Goal: Find specific page/section: Find specific page/section

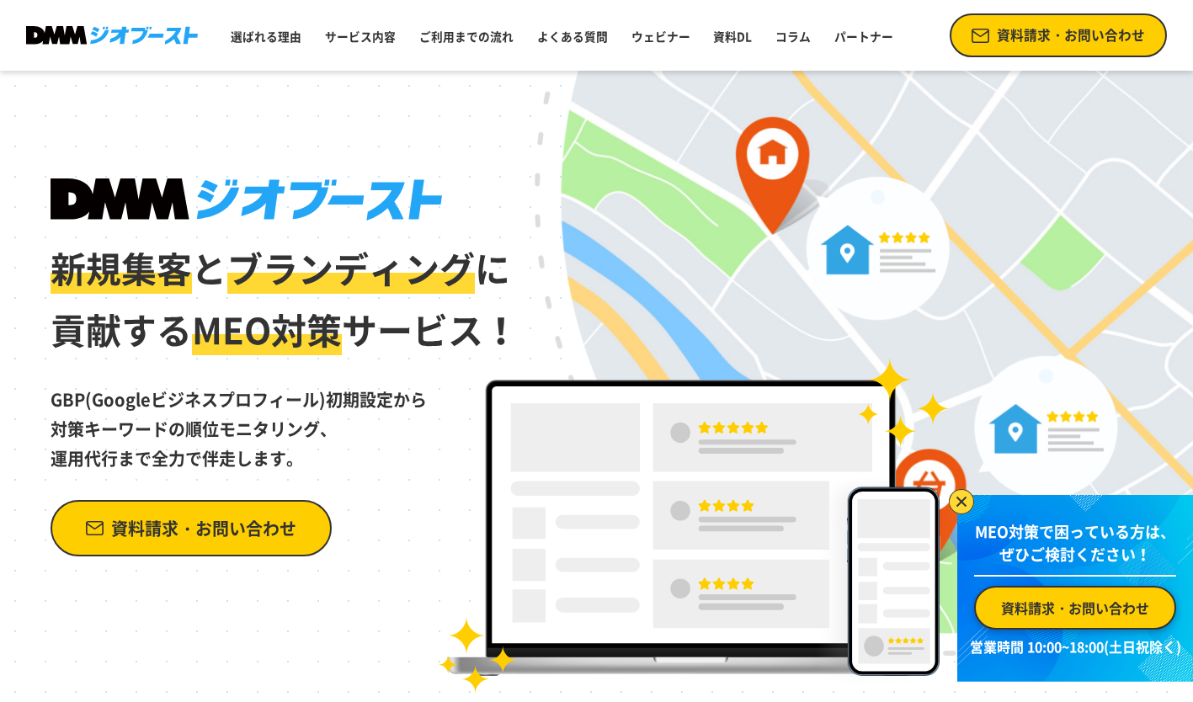
click at [244, 527] on span "資料請求・お問い合わせ" at bounding box center [203, 528] width 185 height 29
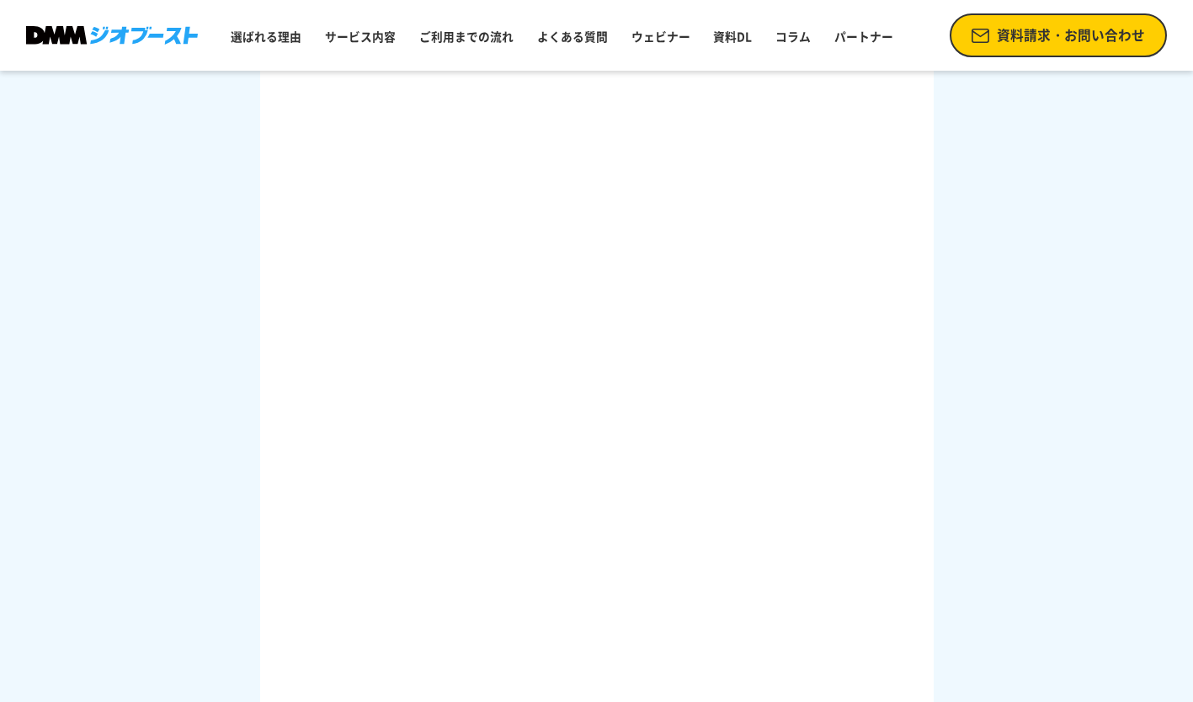
scroll to position [642, 0]
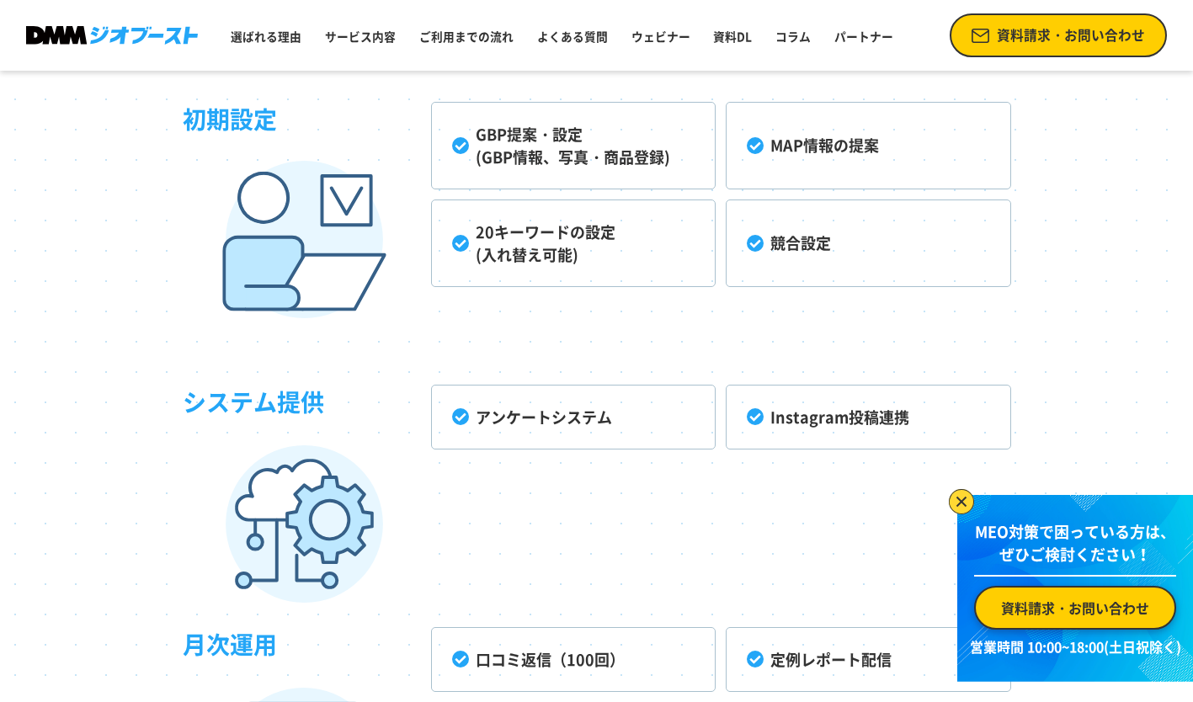
scroll to position [3988, 0]
click at [771, 232] on li "競合設定" at bounding box center [868, 243] width 285 height 88
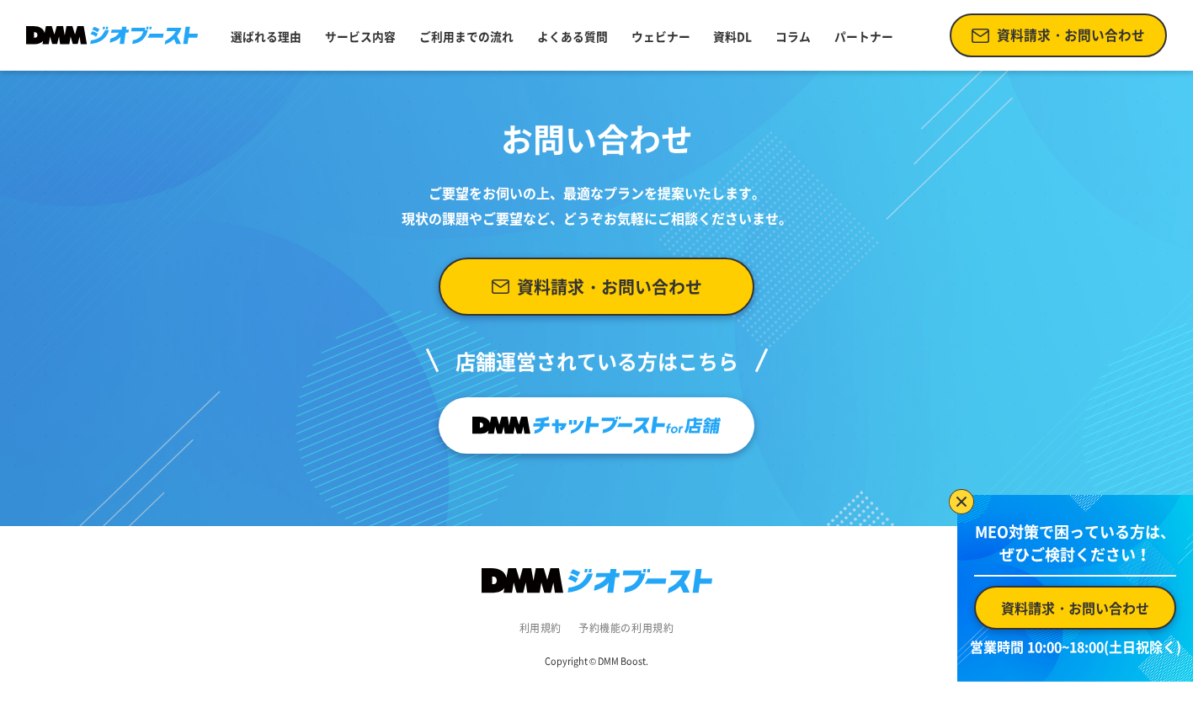
scroll to position [6507, 0]
